Goal: Information Seeking & Learning: Learn about a topic

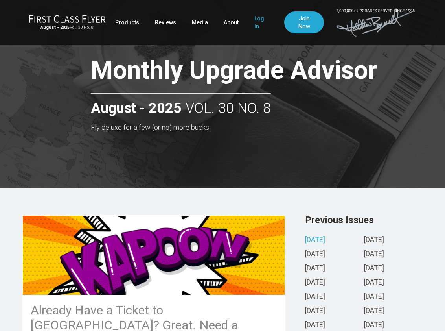
click at [254, 23] on link "Log In" at bounding box center [261, 22] width 15 height 22
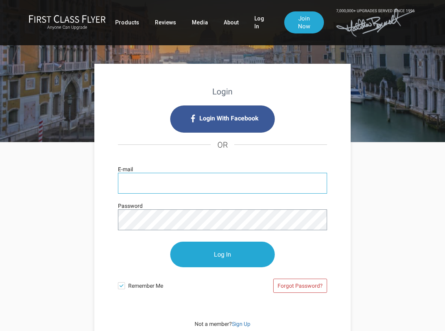
type input "drwaynemoran@mac.com"
click at [222, 254] on input "Log In" at bounding box center [222, 254] width 105 height 26
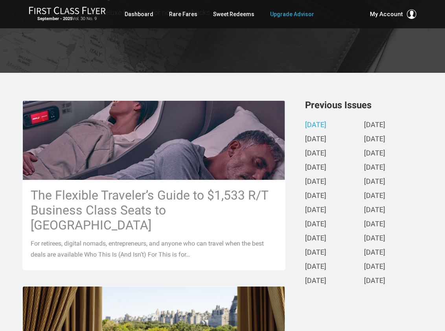
scroll to position [115, 0]
click at [326, 124] on link "September 2025" at bounding box center [315, 125] width 21 height 8
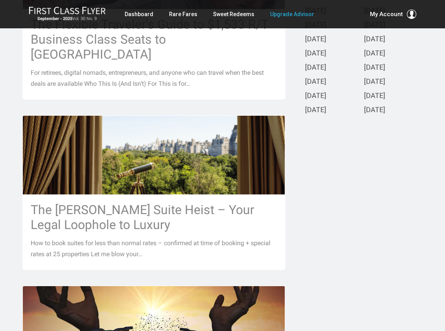
scroll to position [296, 0]
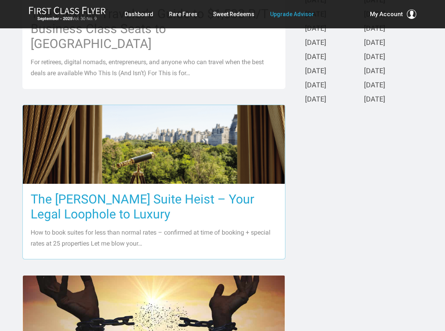
click at [189, 191] on h3 "The Ritz-Carlton Suite Heist – Your Legal Loophole to Luxury" at bounding box center [154, 206] width 246 height 30
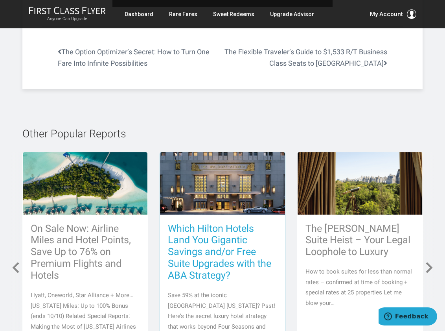
scroll to position [3487, 0]
click at [228, 222] on h3 "Which Hilton Hotels Land You Gigantic Savings and/or Free Suite Upgrades with t…" at bounding box center [222, 251] width 109 height 59
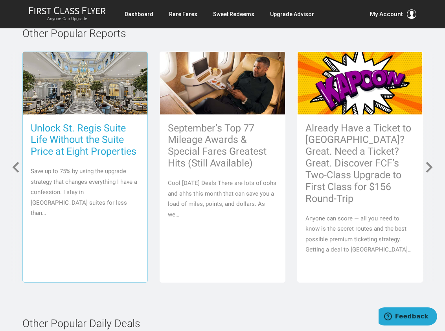
click at [100, 127] on h3 "Unlock St. Regis Suite Life Without the Suite Price at Eight Properties" at bounding box center [85, 139] width 109 height 35
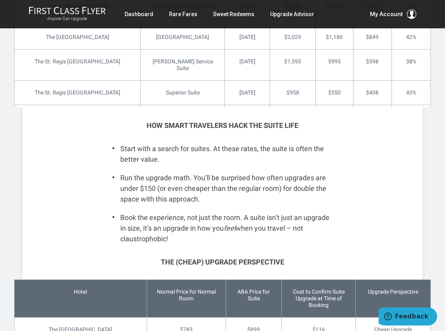
scroll to position [1718, 0]
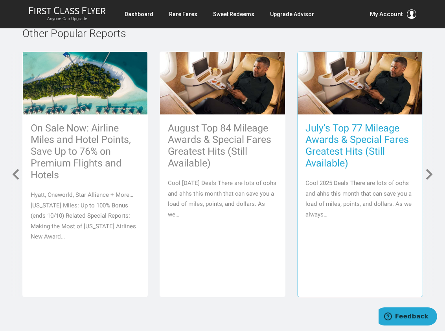
click at [351, 128] on h3 "July’s Top 77 Mileage Awards & Special Fares Greatest Hits (Still Available)" at bounding box center [359, 145] width 109 height 47
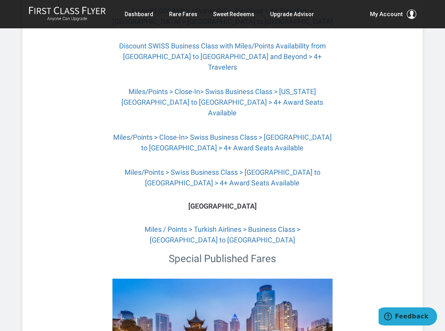
scroll to position [1055, 0]
